Goal: Check status: Check status

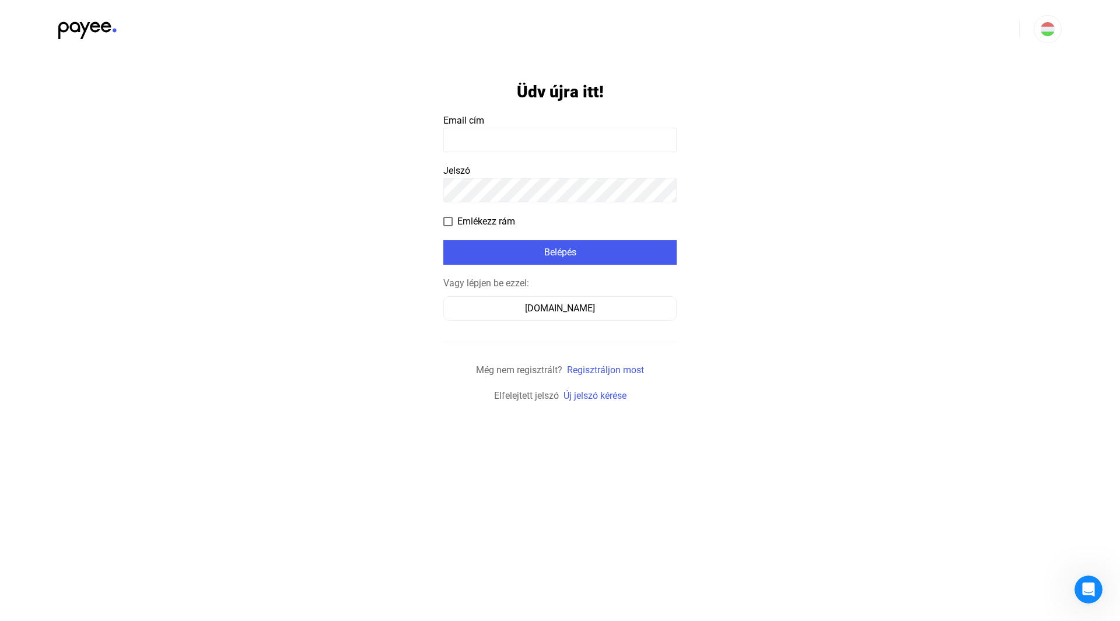
drag, startPoint x: 263, startPoint y: 92, endPoint x: 377, endPoint y: 119, distance: 117.4
click at [523, 142] on input at bounding box center [559, 140] width 233 height 24
click at [531, 303] on div "[DOMAIN_NAME]" at bounding box center [559, 309] width 225 height 14
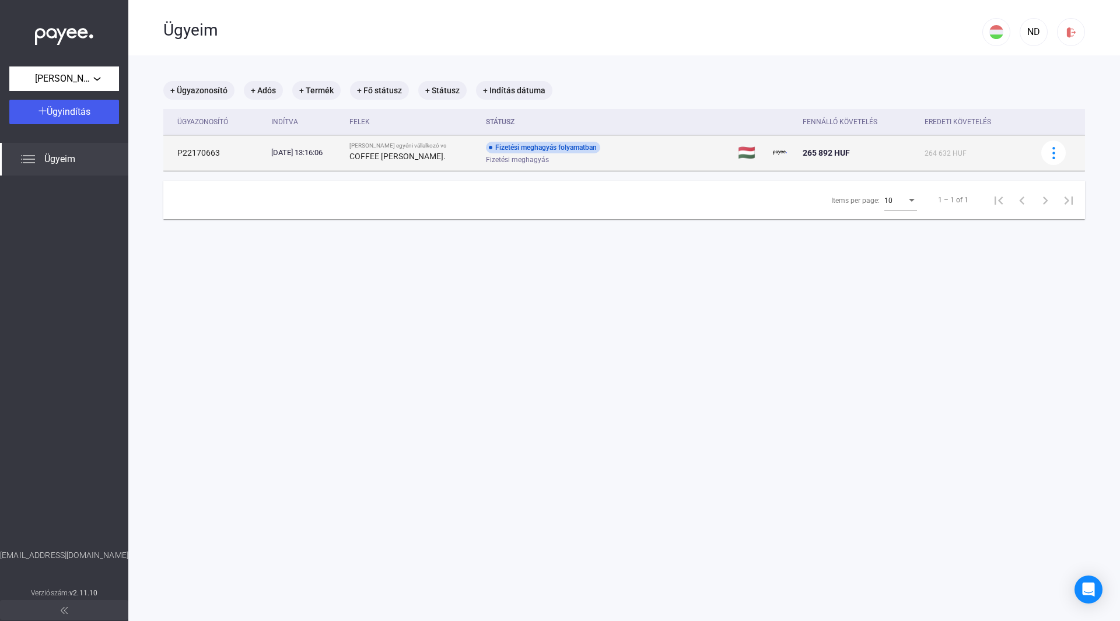
click at [686, 155] on td "Fizetési meghagyás folyamatban Fizetési meghagyás" at bounding box center [607, 152] width 252 height 35
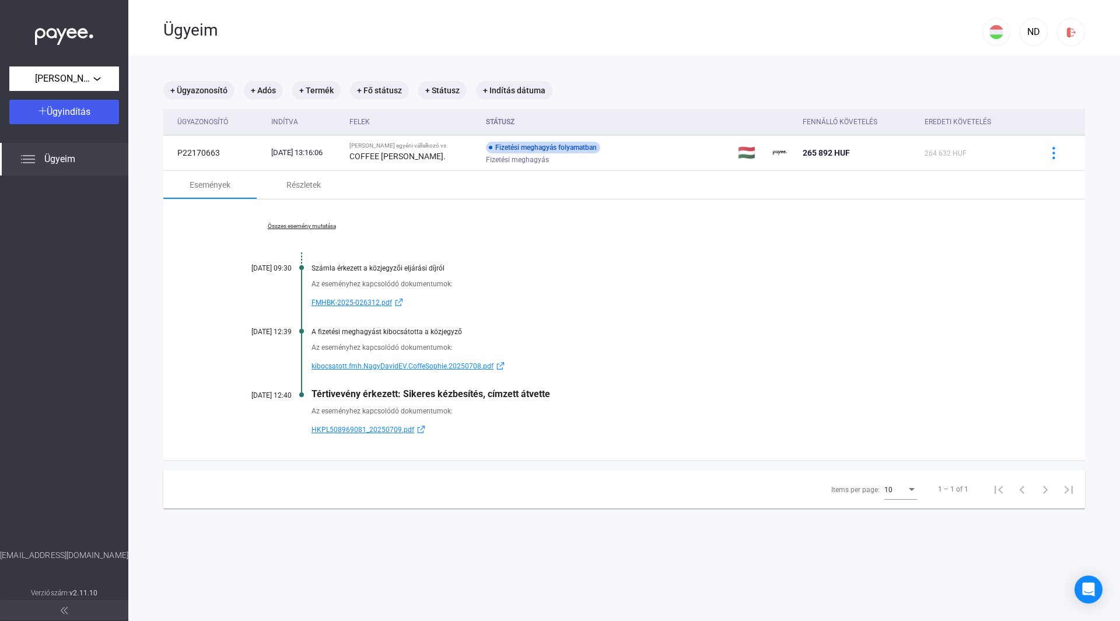
click at [356, 477] on div "Items per page: 10 1 – 1 of 1" at bounding box center [624, 489] width 922 height 39
click at [107, 74] on div "[PERSON_NAME] egyéni vállalkozó" at bounding box center [64, 79] width 103 height 15
click at [107, 74] on div at bounding box center [560, 310] width 1120 height 621
click at [25, 157] on img at bounding box center [28, 159] width 14 height 14
click at [63, 35] on img at bounding box center [64, 34] width 58 height 24
